Goal: Task Accomplishment & Management: Use online tool/utility

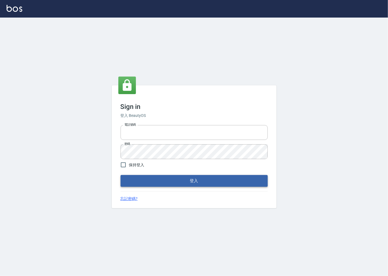
type input "0918920985"
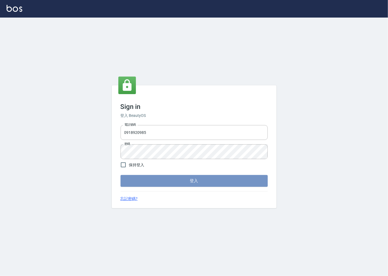
click at [158, 178] on button "登入" at bounding box center [194, 181] width 147 height 12
